Goal: Task Accomplishment & Management: Manage account settings

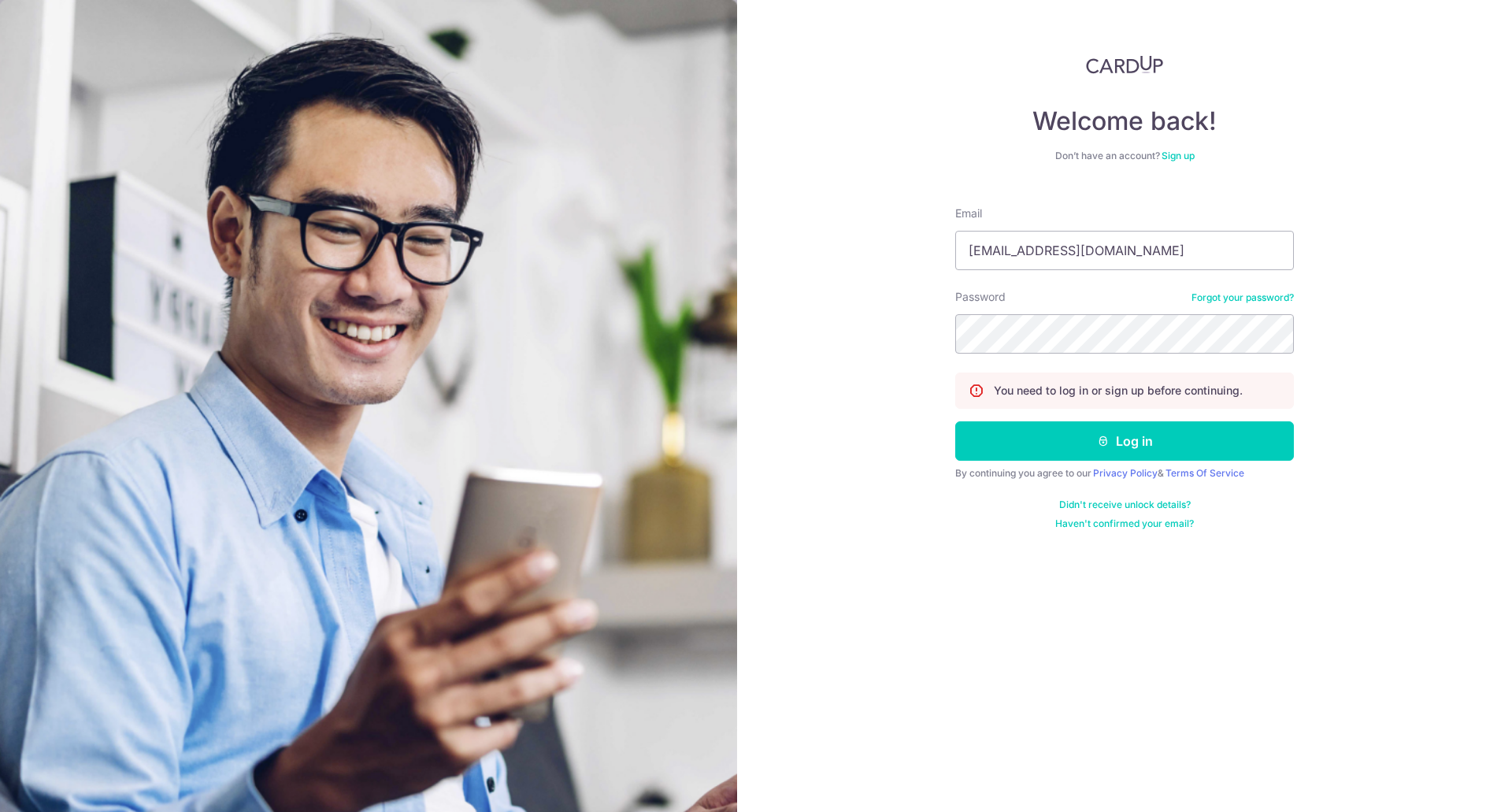
type input "[EMAIL_ADDRESS][DOMAIN_NAME]"
click at [1158, 443] on button "Log in" at bounding box center [1125, 441] width 339 height 39
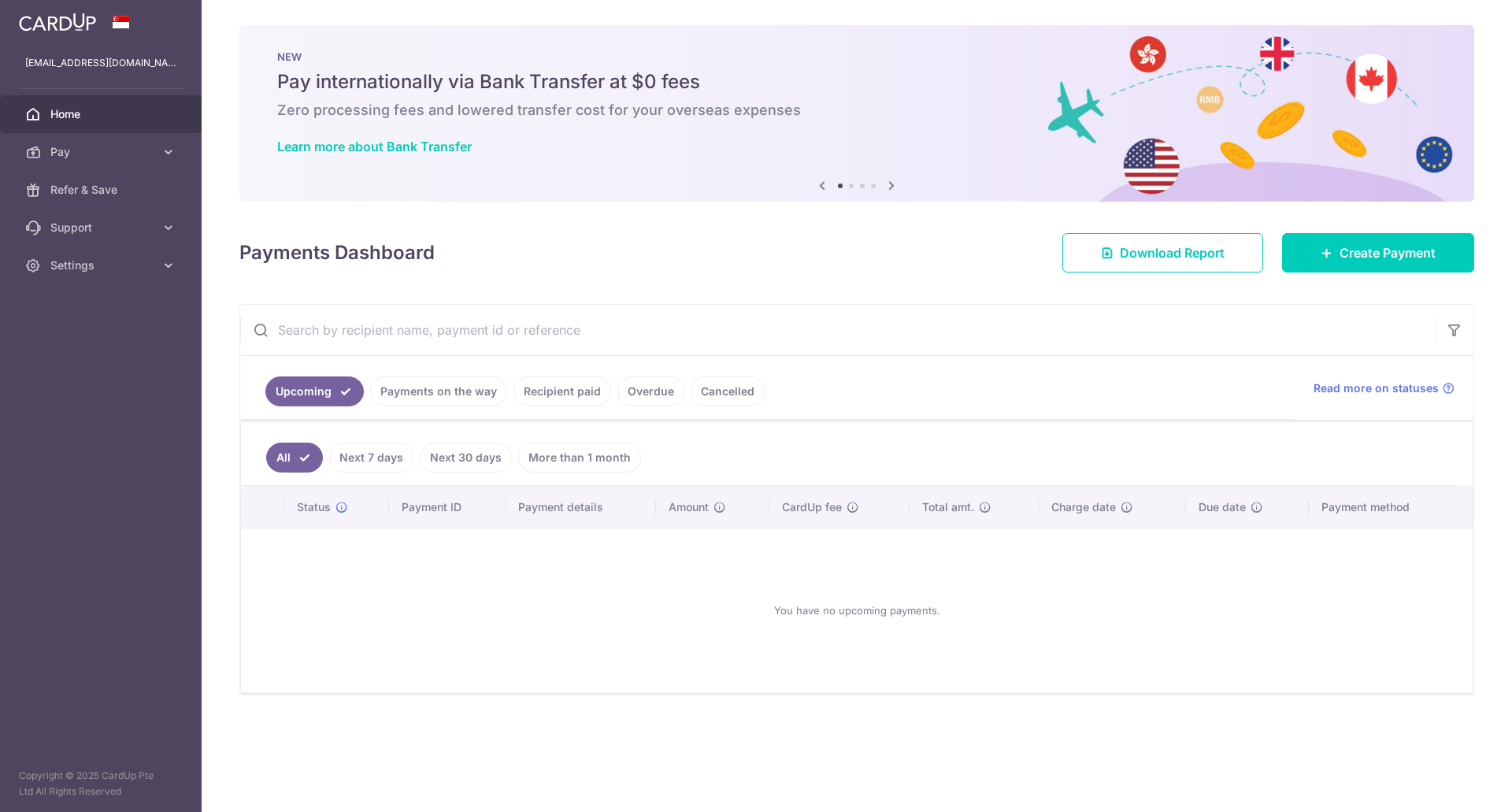
click at [347, 456] on link "Next 7 days" at bounding box center [371, 457] width 84 height 30
click at [411, 405] on link "Payments on the way" at bounding box center [439, 391] width 137 height 30
